Goal: Information Seeking & Learning: Find contact information

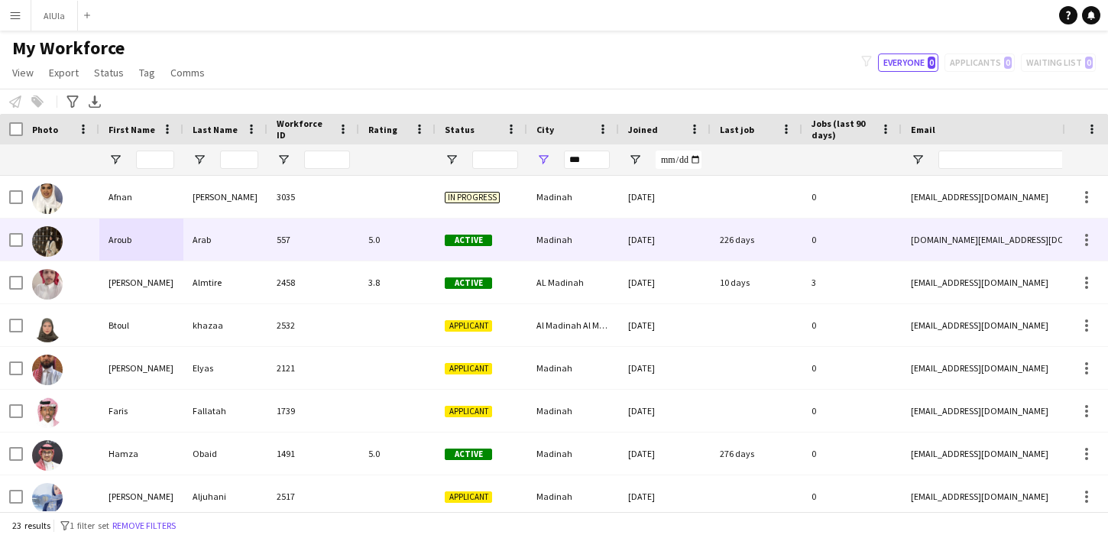
type input "***"
click at [236, 243] on div "Arab" at bounding box center [225, 240] width 84 height 42
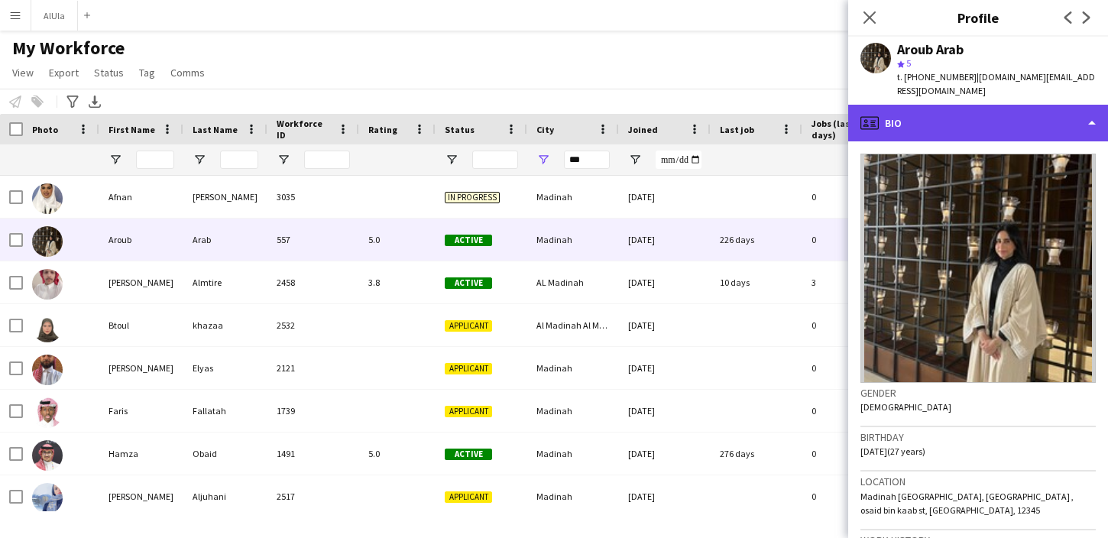
click at [1028, 115] on div "profile Bio" at bounding box center [978, 123] width 260 height 37
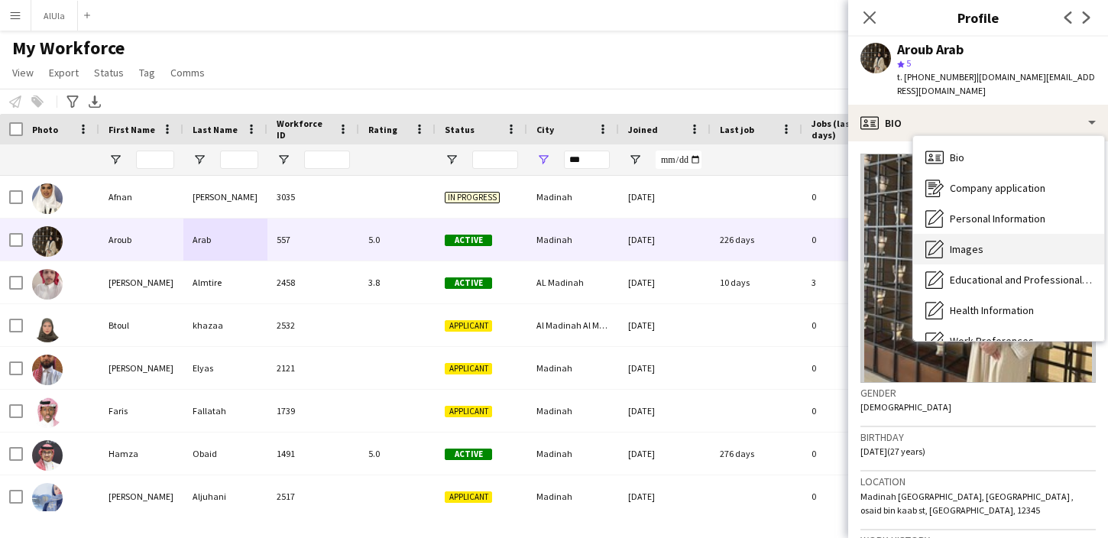
click at [988, 242] on div "Images Images" at bounding box center [1008, 249] width 191 height 31
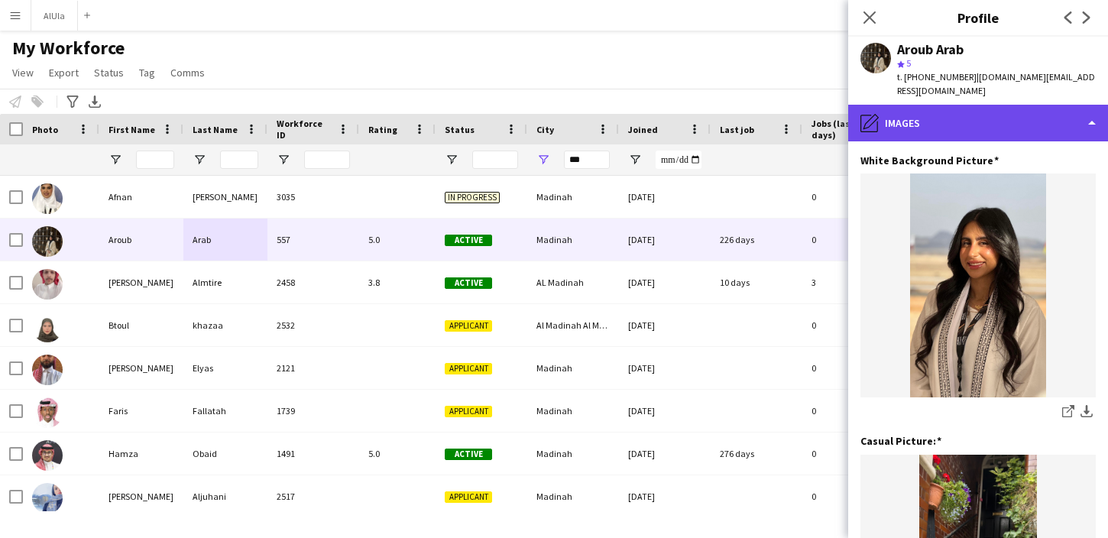
click at [1035, 114] on div "pencil4 Images" at bounding box center [978, 123] width 260 height 37
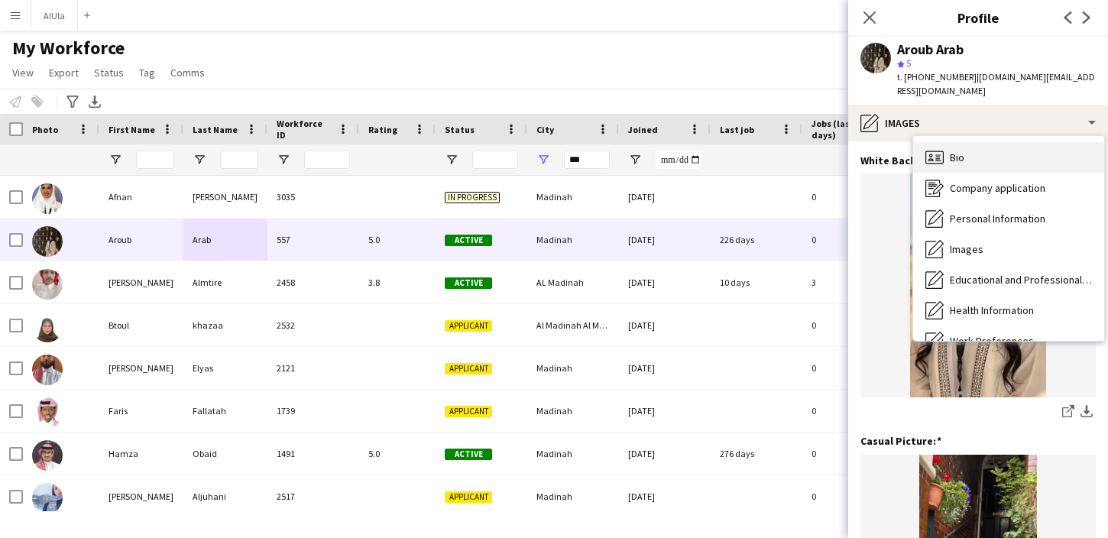
click at [990, 144] on div "Bio Bio" at bounding box center [1008, 157] width 191 height 31
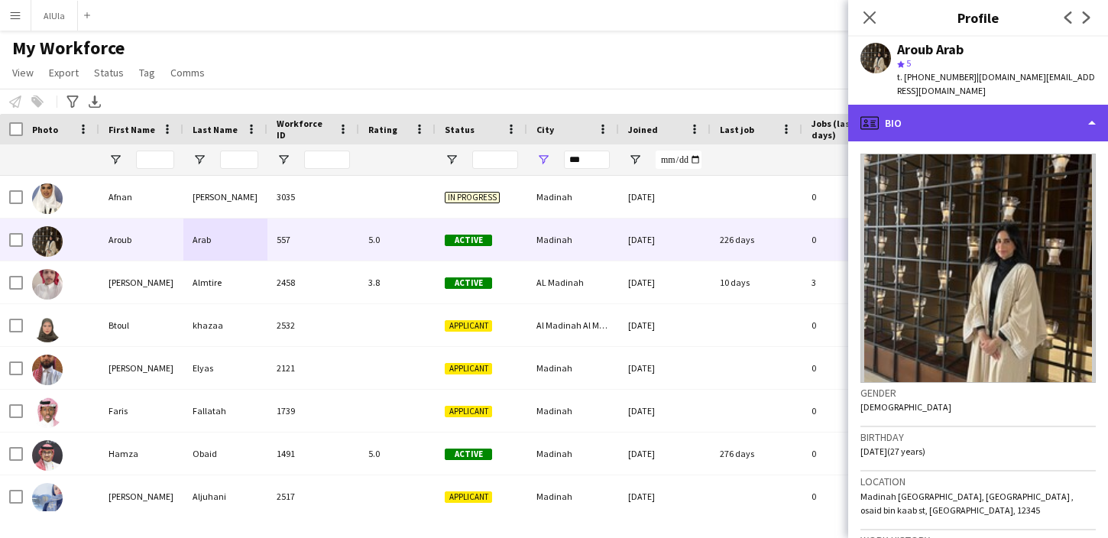
click at [979, 119] on div "profile Bio" at bounding box center [978, 123] width 260 height 37
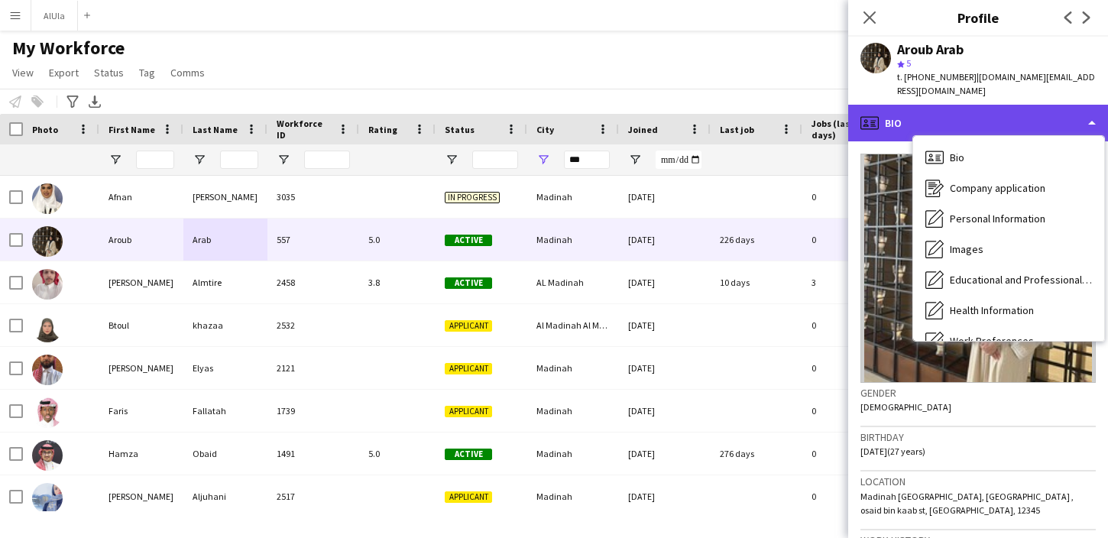
click at [981, 105] on div "profile Bio" at bounding box center [978, 123] width 260 height 37
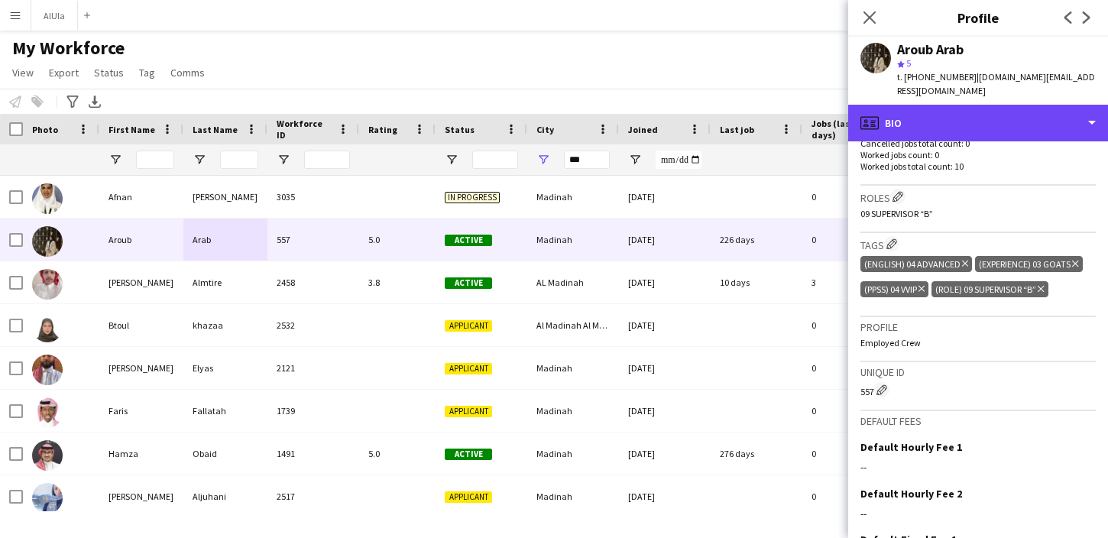
scroll to position [457, 0]
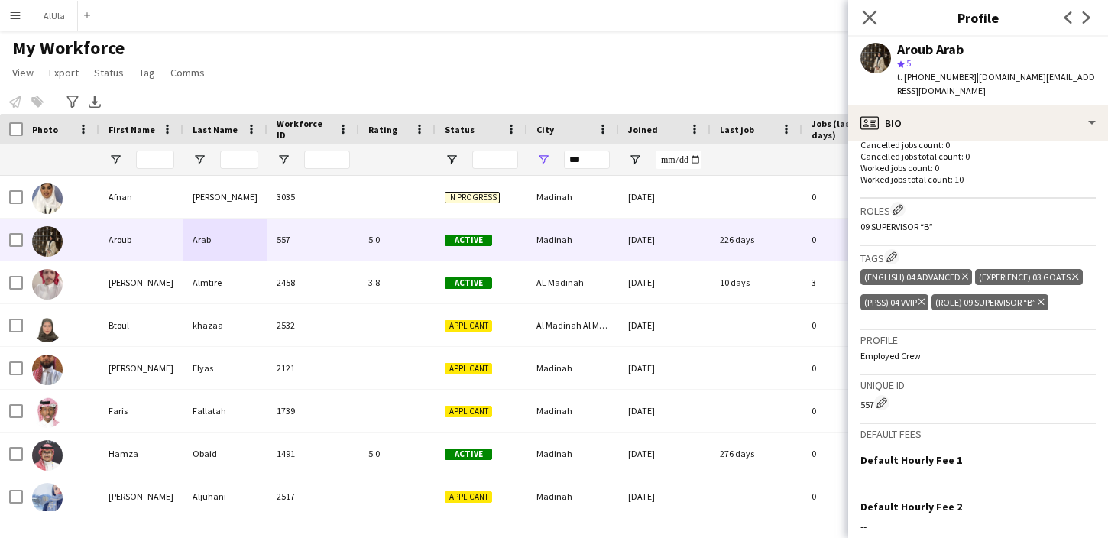
click at [875, 24] on icon at bounding box center [869, 17] width 15 height 15
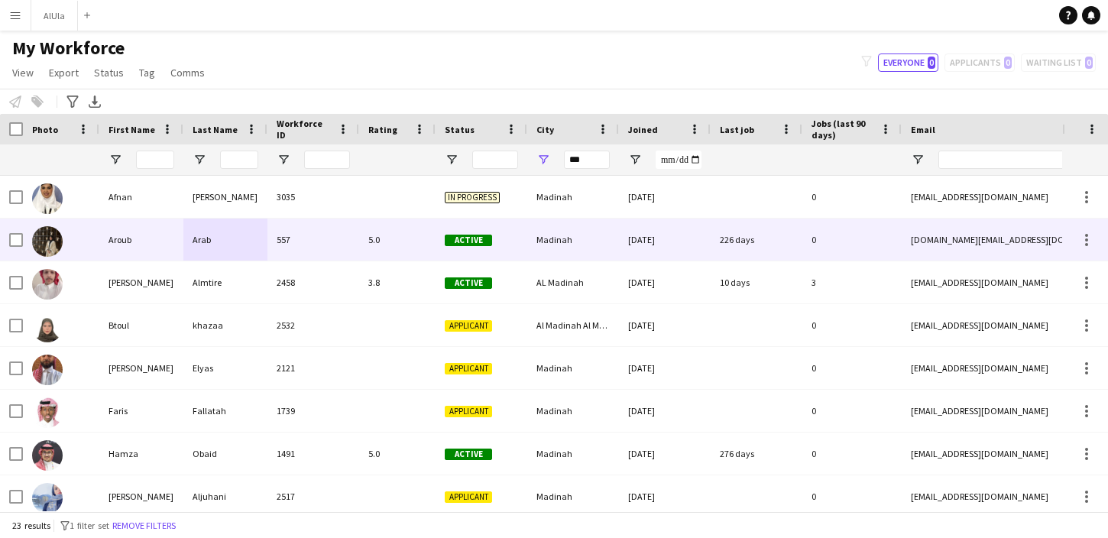
click at [295, 237] on div "557" at bounding box center [314, 240] width 92 height 42
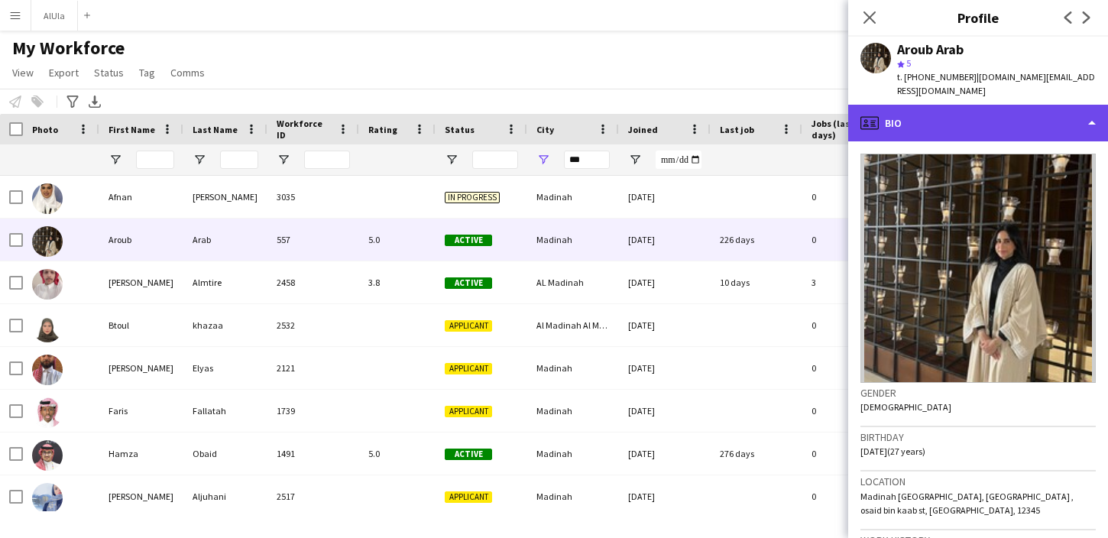
click at [961, 105] on div "profile Bio" at bounding box center [978, 123] width 260 height 37
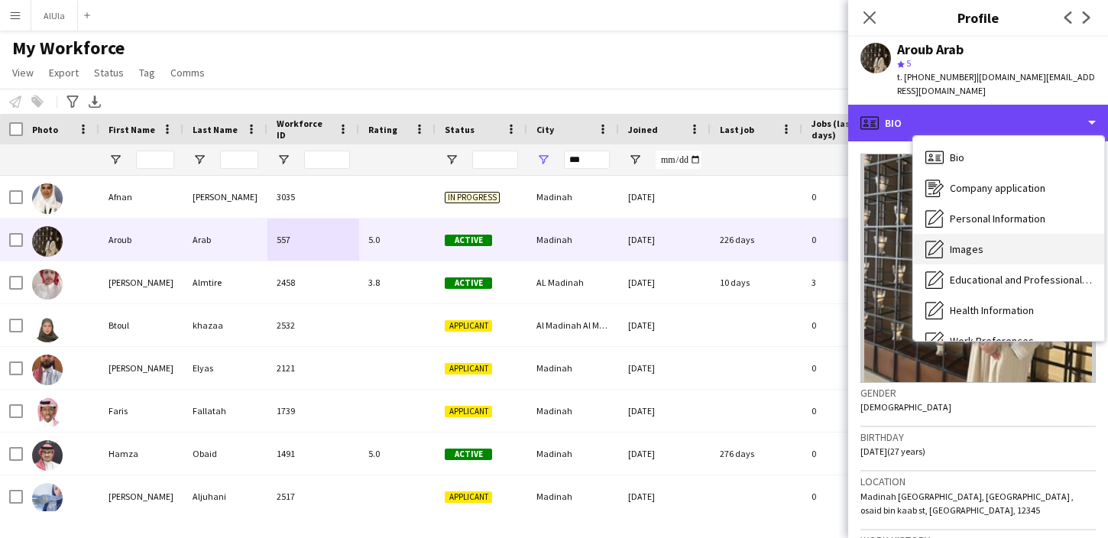
scroll to position [174, 0]
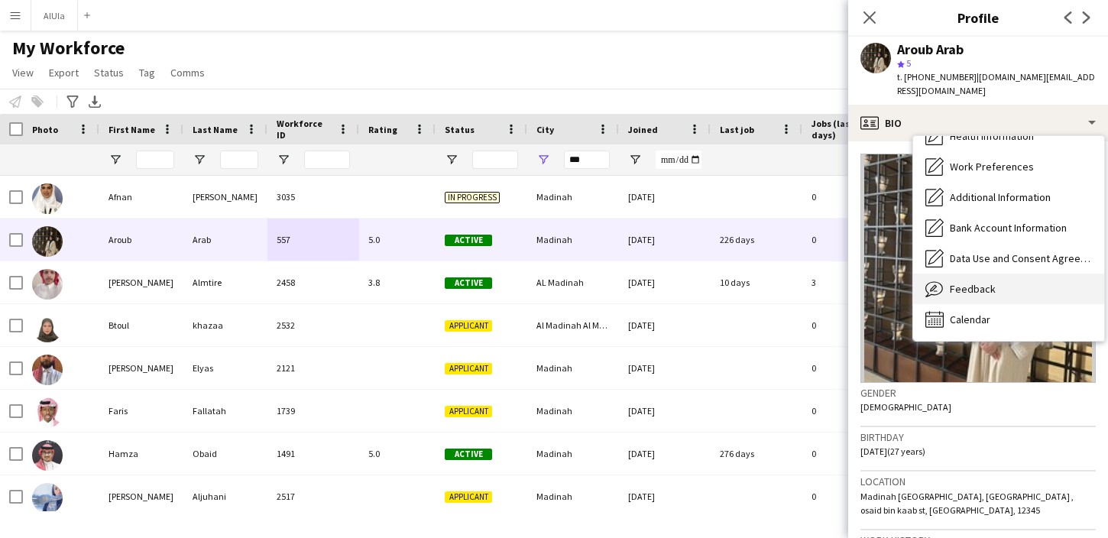
click at [969, 282] on span "Feedback" at bounding box center [973, 289] width 46 height 14
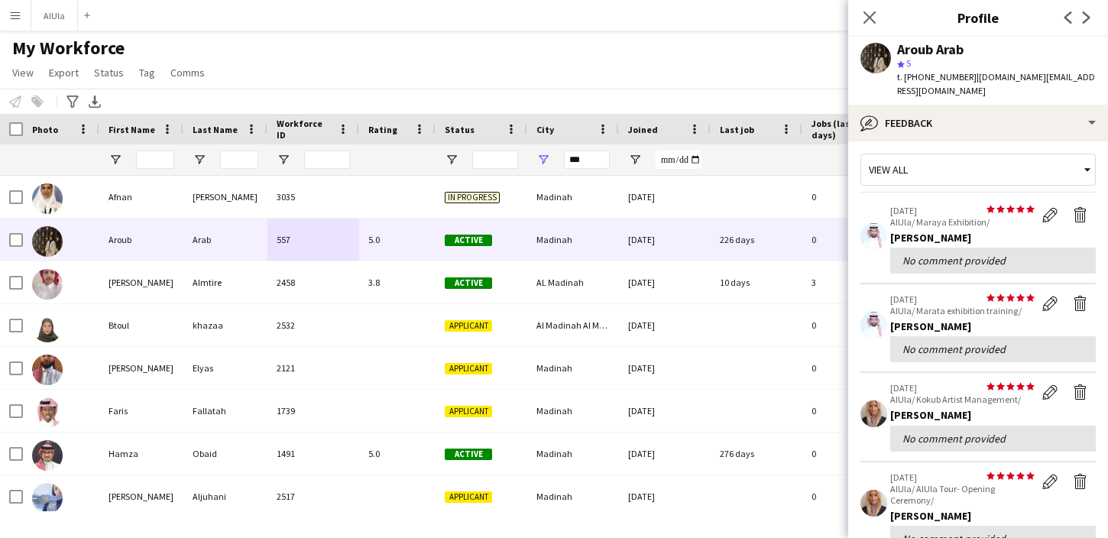
scroll to position [0, 0]
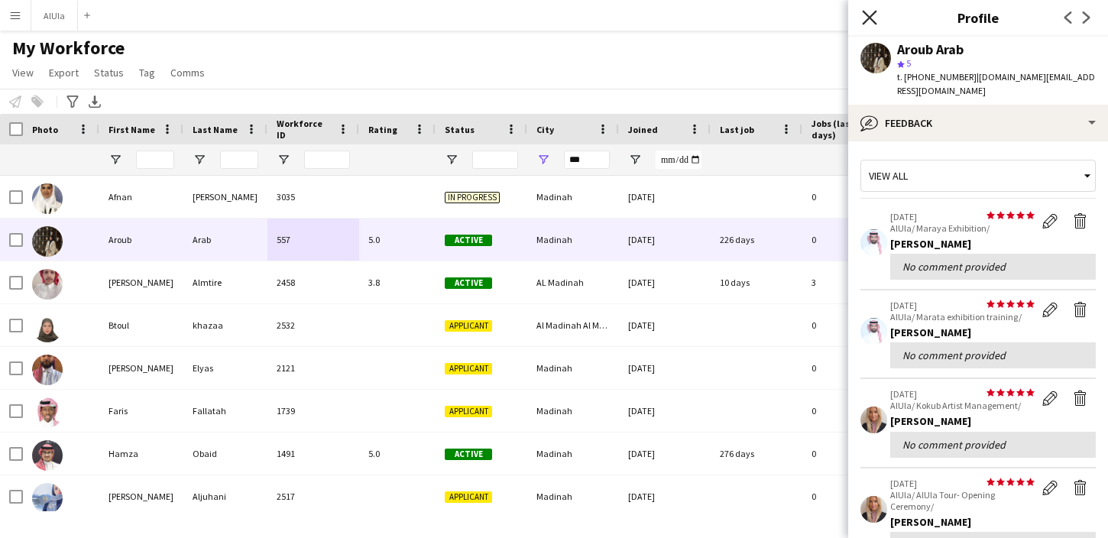
click at [873, 15] on icon "Close pop-in" at bounding box center [869, 17] width 15 height 15
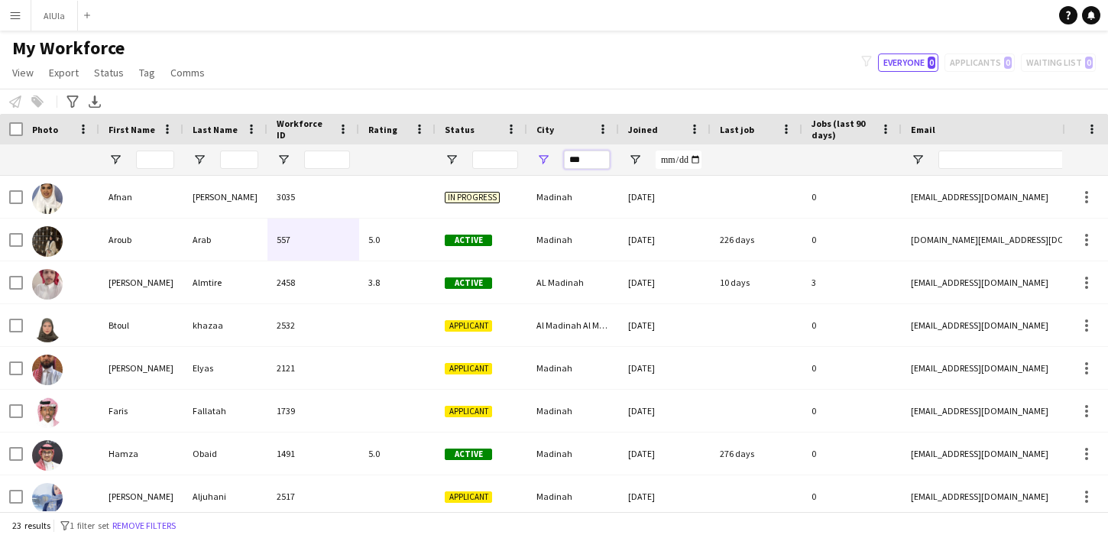
click at [590, 164] on input "***" at bounding box center [587, 160] width 46 height 18
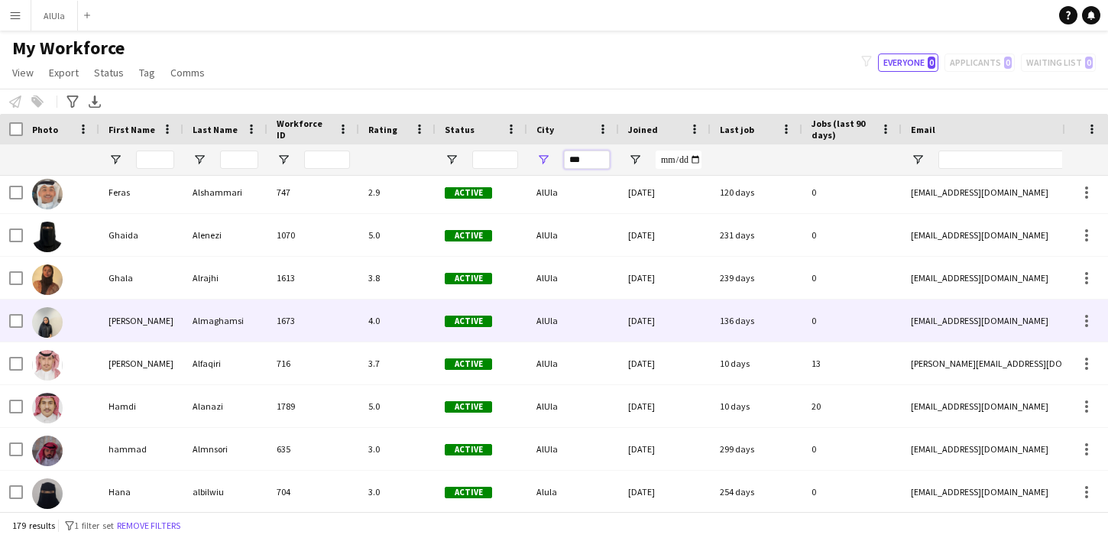
type input "***"
click at [268, 313] on div "1673" at bounding box center [314, 321] width 92 height 42
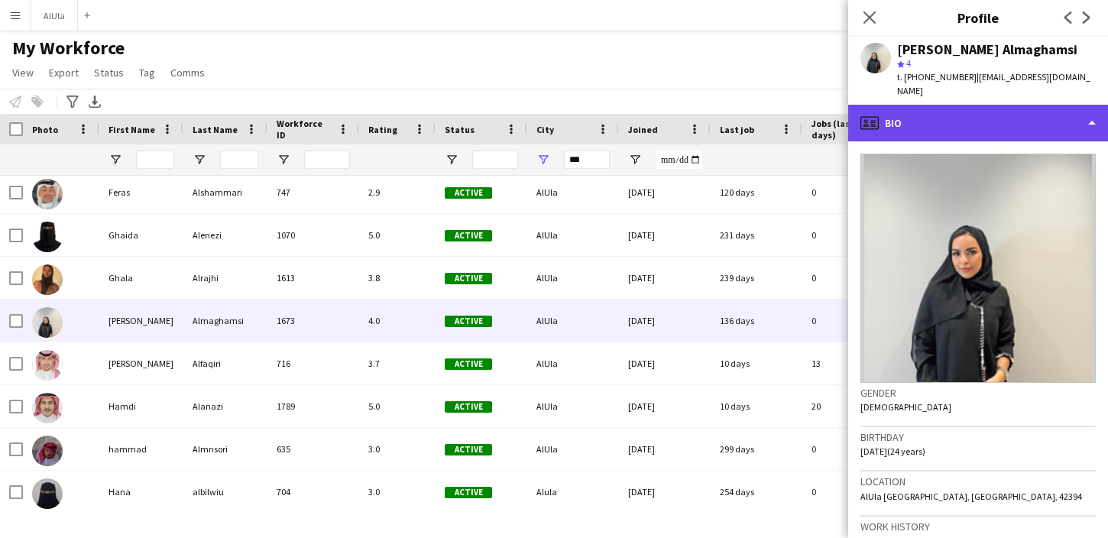
click at [976, 113] on div "profile Bio" at bounding box center [978, 123] width 260 height 37
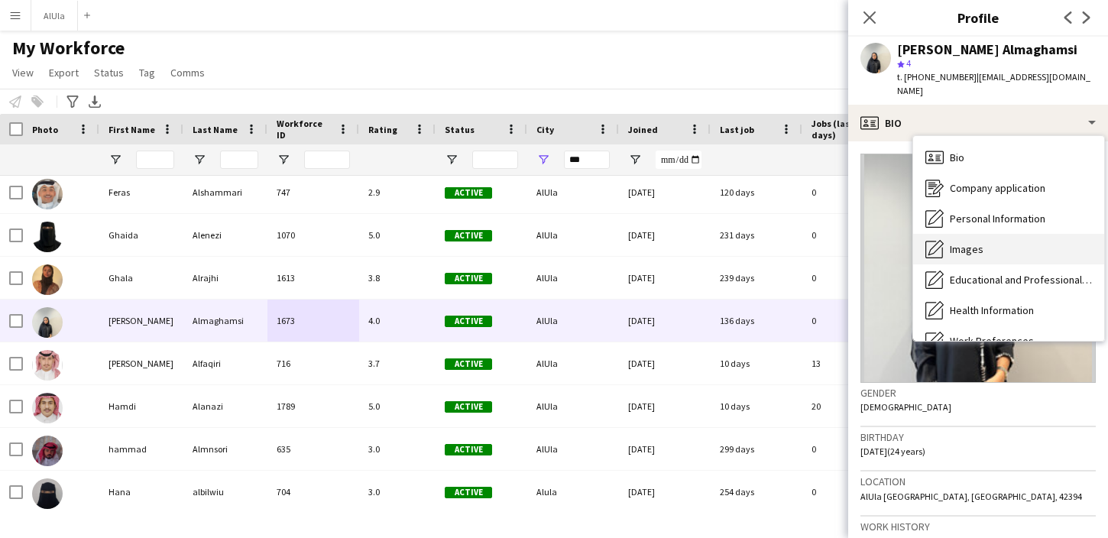
click at [953, 242] on span "Images" at bounding box center [967, 249] width 34 height 14
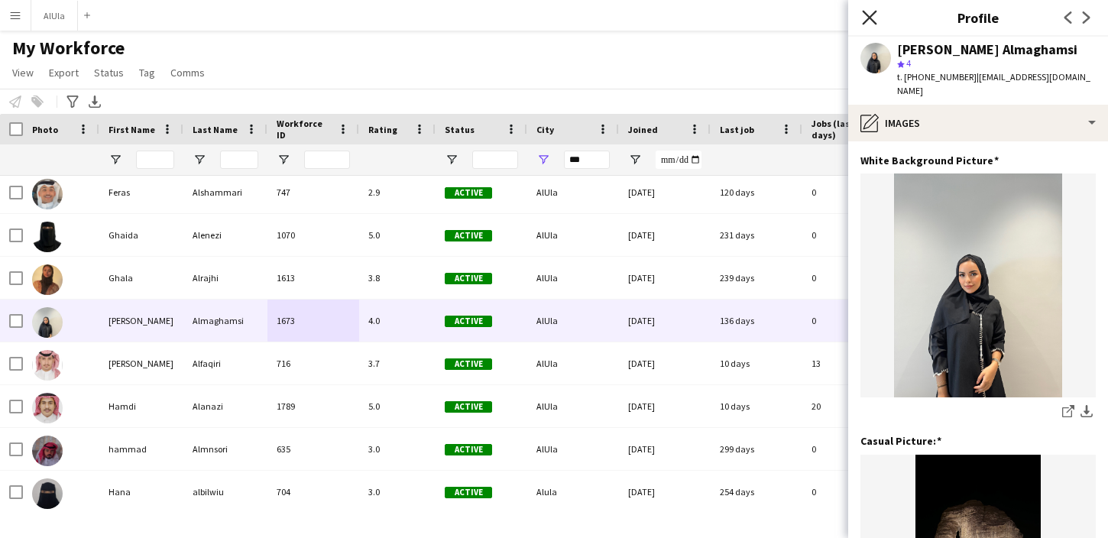
click at [869, 11] on icon "Close pop-in" at bounding box center [869, 17] width 15 height 15
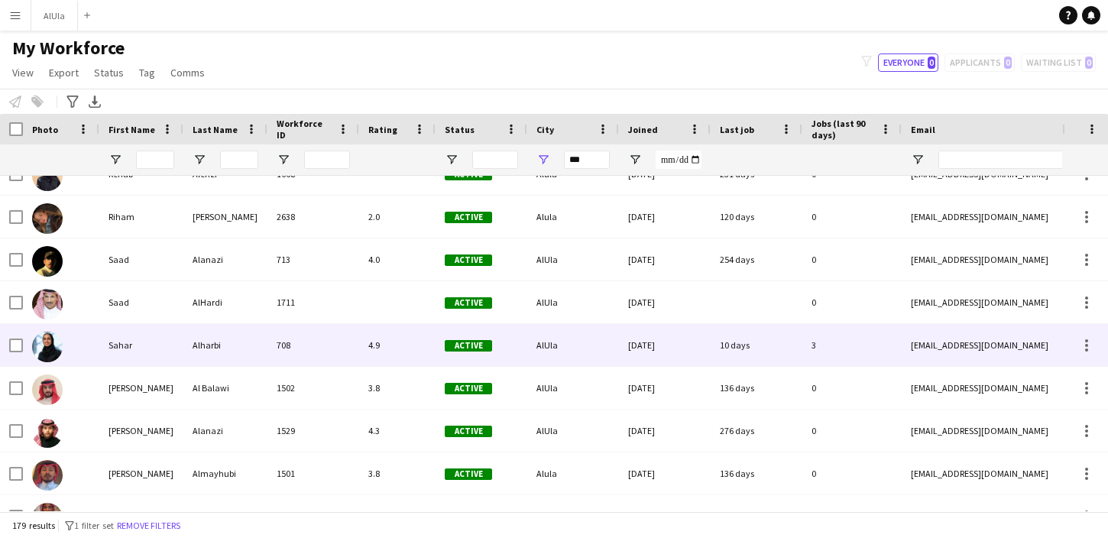
click at [183, 345] on div "Alharbi" at bounding box center [225, 345] width 84 height 42
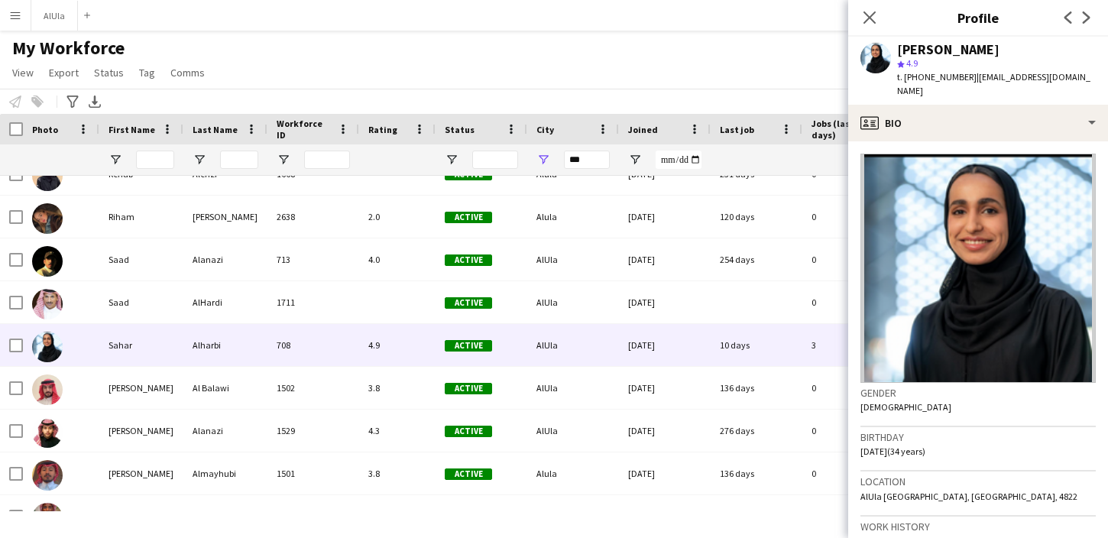
click at [919, 74] on span "t. [PHONE_NUMBER]" at bounding box center [936, 76] width 79 height 11
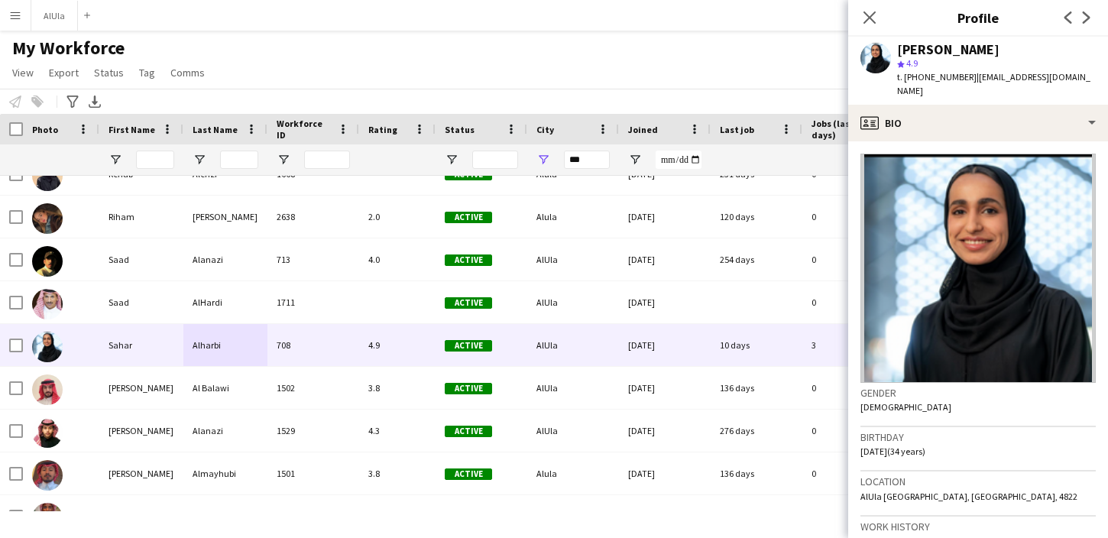
click at [923, 47] on div "[PERSON_NAME]" at bounding box center [948, 50] width 102 height 14
copy div "[PERSON_NAME]"
click at [942, 79] on span "t. [PHONE_NUMBER]" at bounding box center [936, 76] width 79 height 11
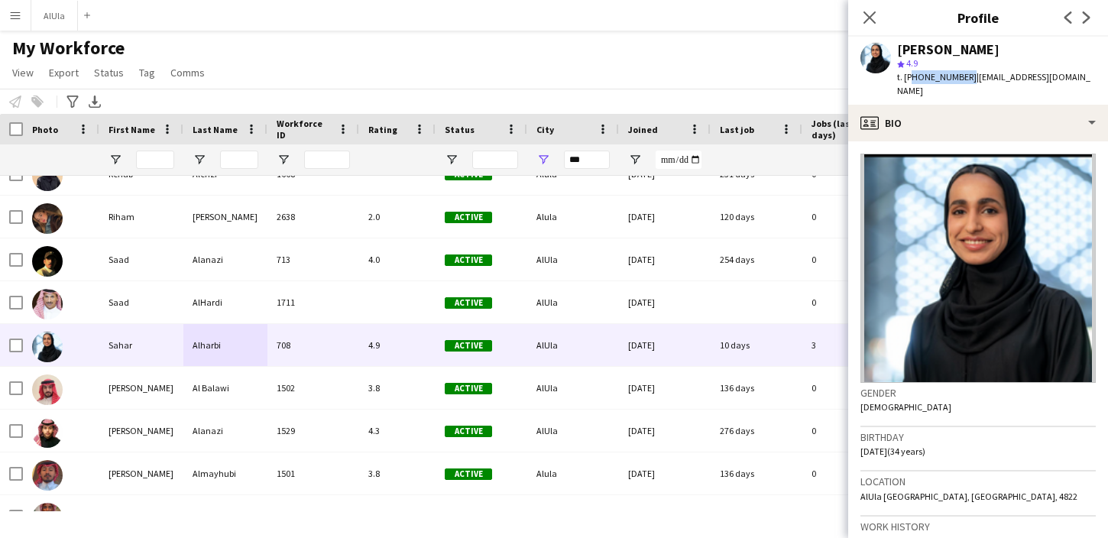
click at [942, 79] on span "t. [PHONE_NUMBER]" at bounding box center [936, 76] width 79 height 11
copy span "966583842363"
click at [877, 446] on span "[DATE] (34 years)" at bounding box center [893, 451] width 65 height 11
drag, startPoint x: 901, startPoint y: 439, endPoint x: 861, endPoint y: 439, distance: 39.7
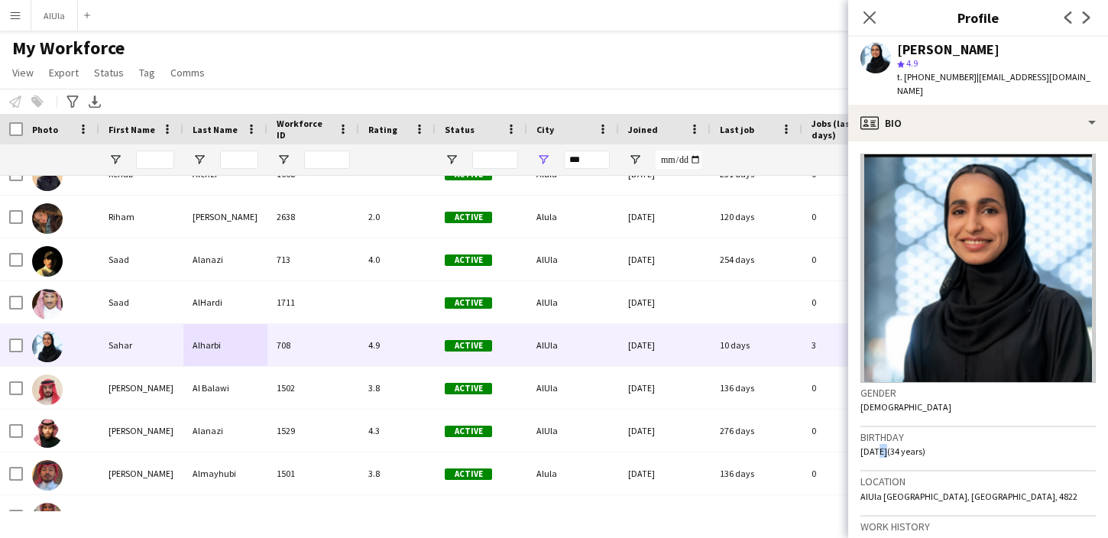
click at [861, 446] on span "[DATE] (34 years)" at bounding box center [893, 451] width 65 height 11
copy span "[DATE]"
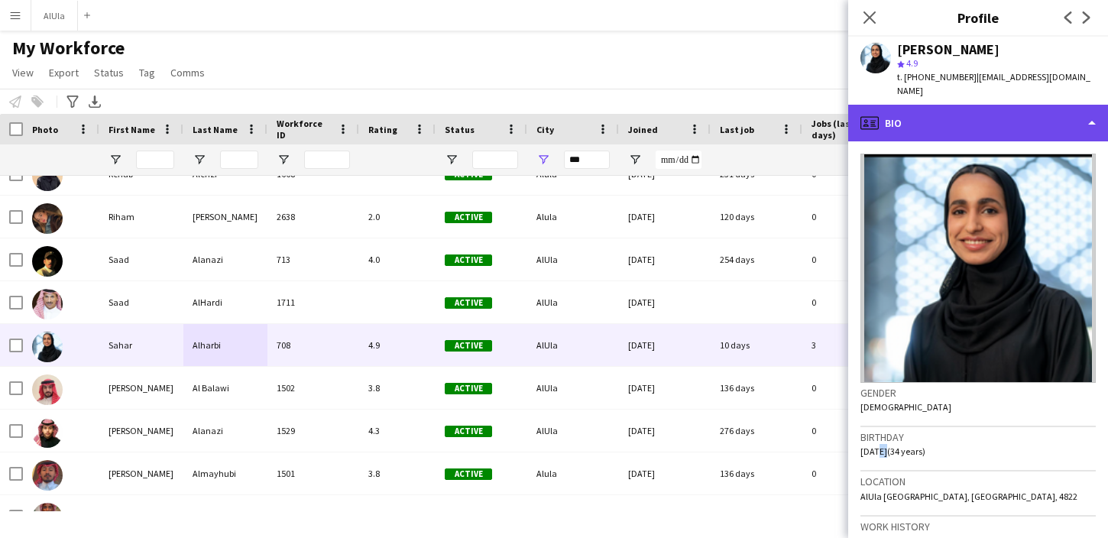
click at [995, 112] on div "profile Bio" at bounding box center [978, 123] width 260 height 37
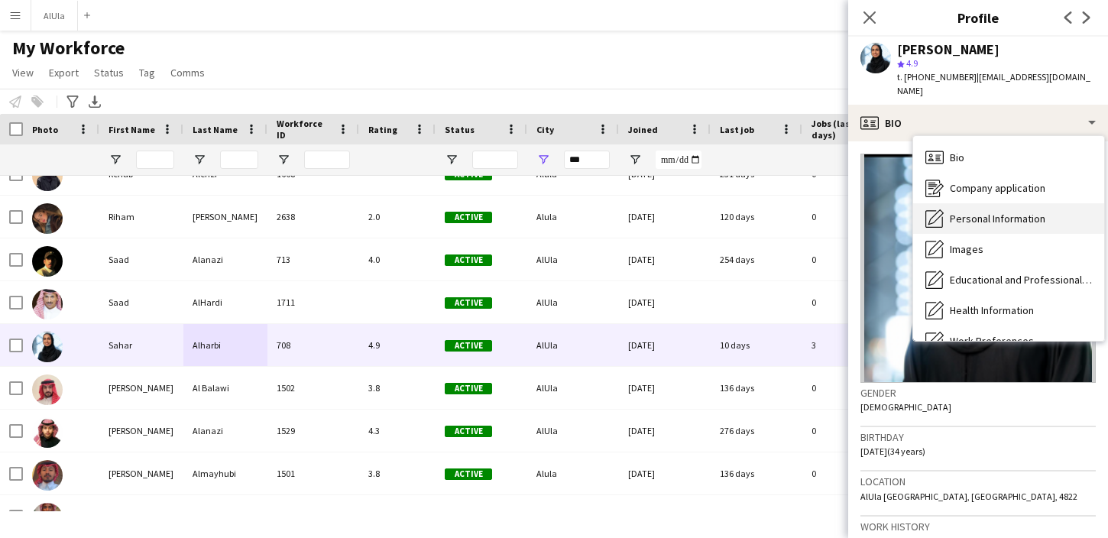
click at [972, 212] on span "Personal Information" at bounding box center [998, 219] width 96 height 14
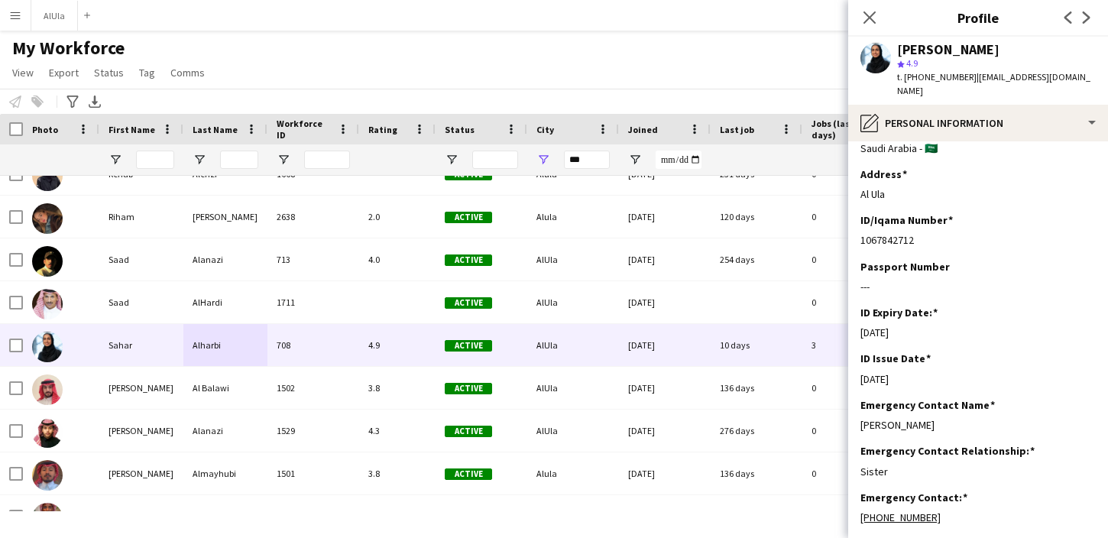
scroll to position [372, 0]
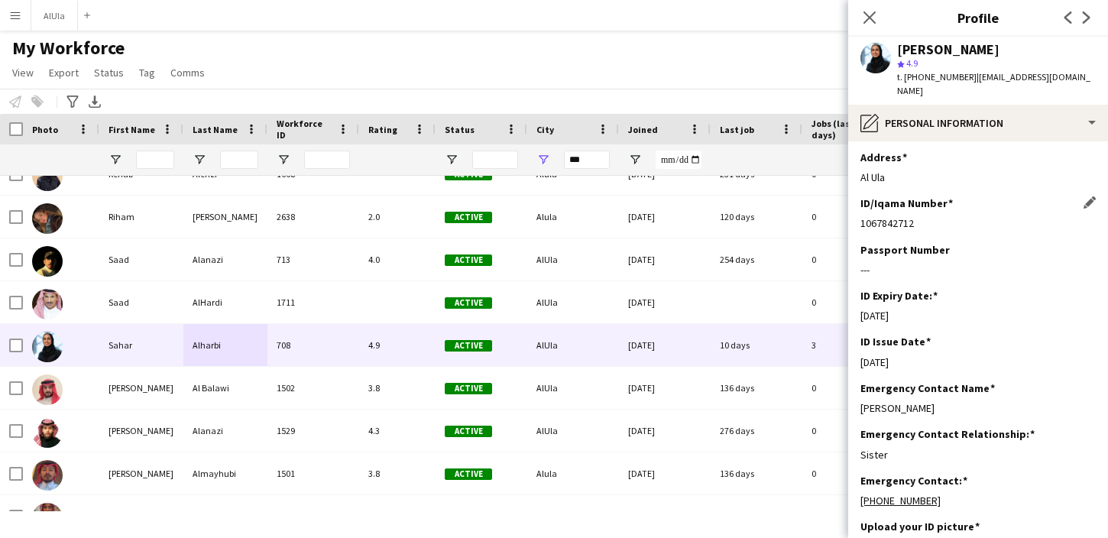
click at [887, 216] on div "1067842712" at bounding box center [978, 223] width 235 height 14
copy div "1067842712"
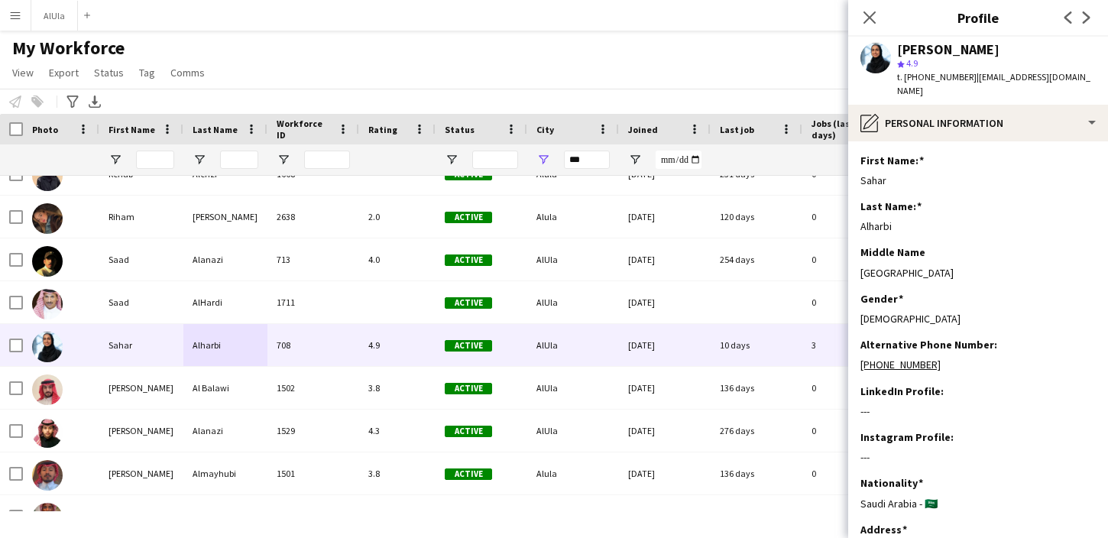
click at [1022, 78] on span "| [EMAIL_ADDRESS][DOMAIN_NAME]" at bounding box center [993, 83] width 193 height 25
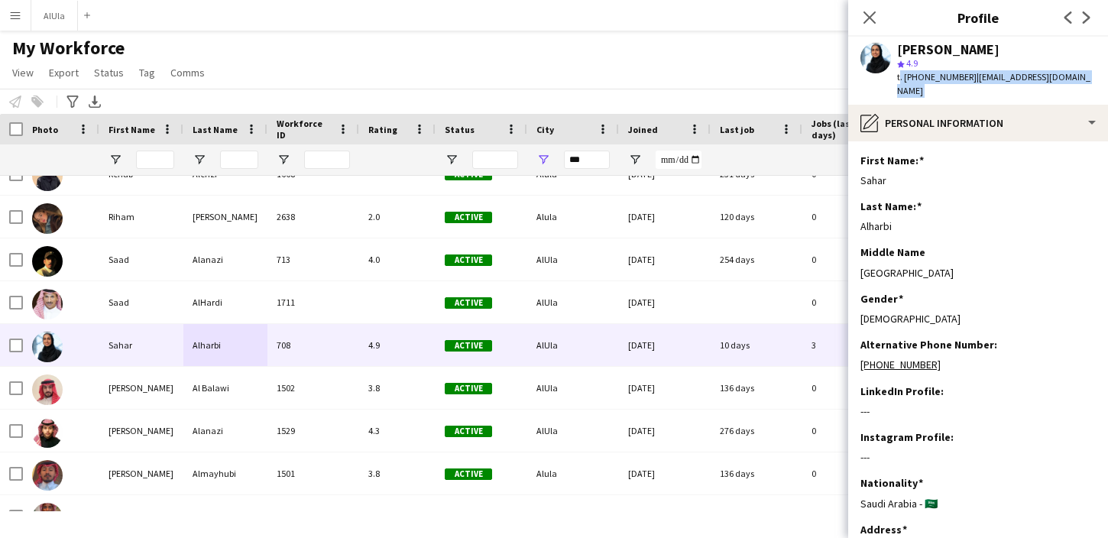
click at [975, 76] on span "| [EMAIL_ADDRESS][DOMAIN_NAME]" at bounding box center [993, 83] width 193 height 25
drag, startPoint x: 971, startPoint y: 75, endPoint x: 1060, endPoint y: 75, distance: 89.4
click at [1060, 75] on div "[PERSON_NAME] star 4.9 t. [PHONE_NUMBER] | [EMAIL_ADDRESS][DOMAIN_NAME]" at bounding box center [978, 71] width 260 height 68
copy span "[EMAIL_ADDRESS][DOMAIN_NAME]"
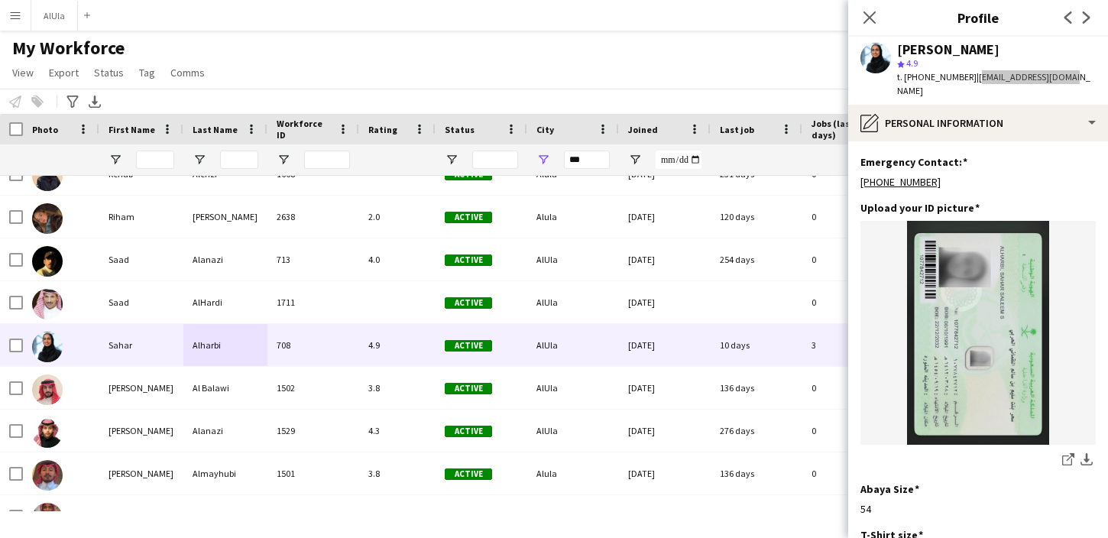
scroll to position [846, 0]
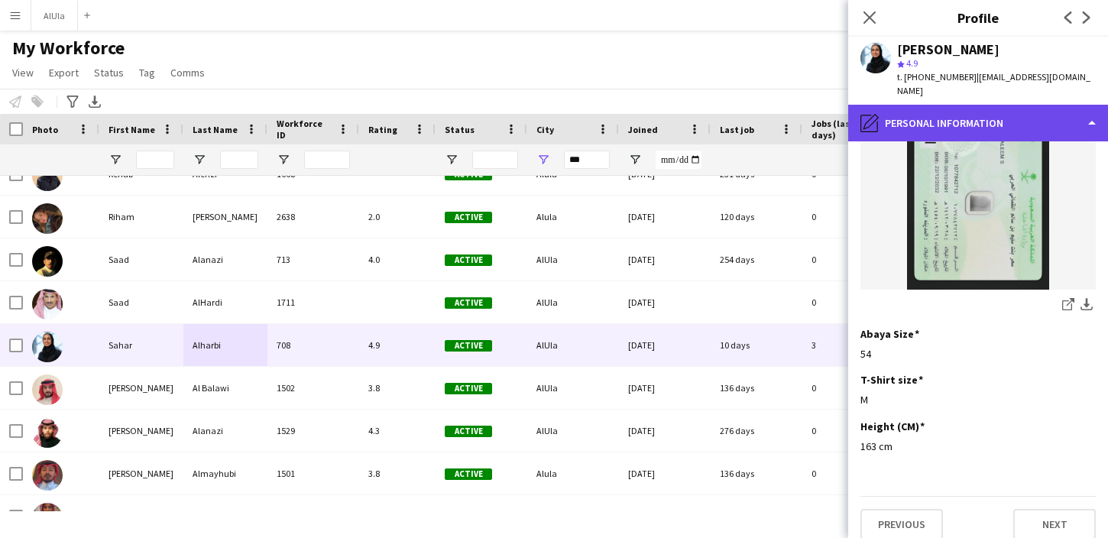
click at [981, 112] on div "pencil4 Personal Information" at bounding box center [978, 123] width 260 height 37
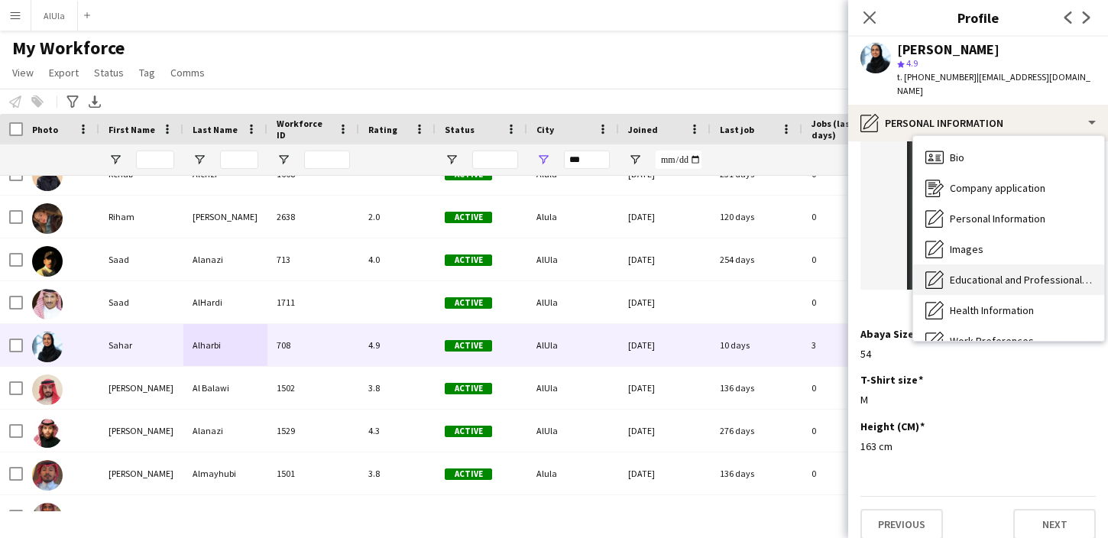
click at [975, 274] on div "Educational and Professional Background Educational and Professional Background" at bounding box center [1008, 279] width 191 height 31
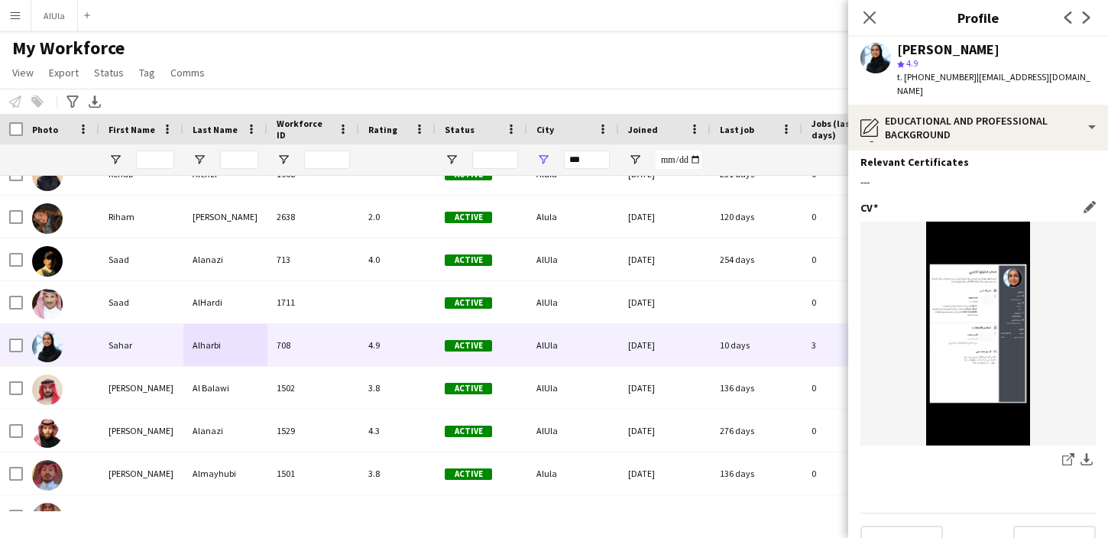
scroll to position [43, 0]
click at [974, 306] on img at bounding box center [978, 335] width 235 height 224
click at [1085, 455] on app-icon "download-bottom" at bounding box center [1087, 462] width 12 height 15
click at [962, 276] on img at bounding box center [978, 335] width 235 height 224
